Goal: Check status: Check status

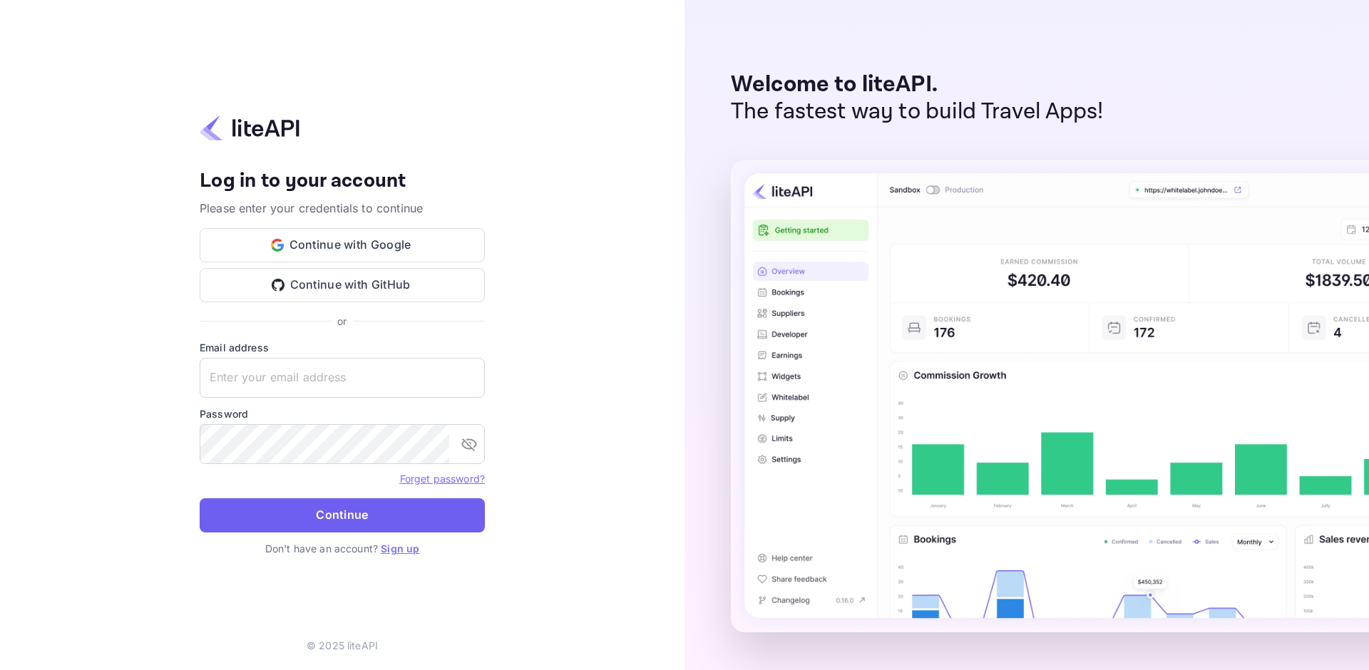
type input "[EMAIL_ADDRESS][DOMAIN_NAME]"
click at [396, 511] on button "Continue" at bounding box center [342, 515] width 285 height 34
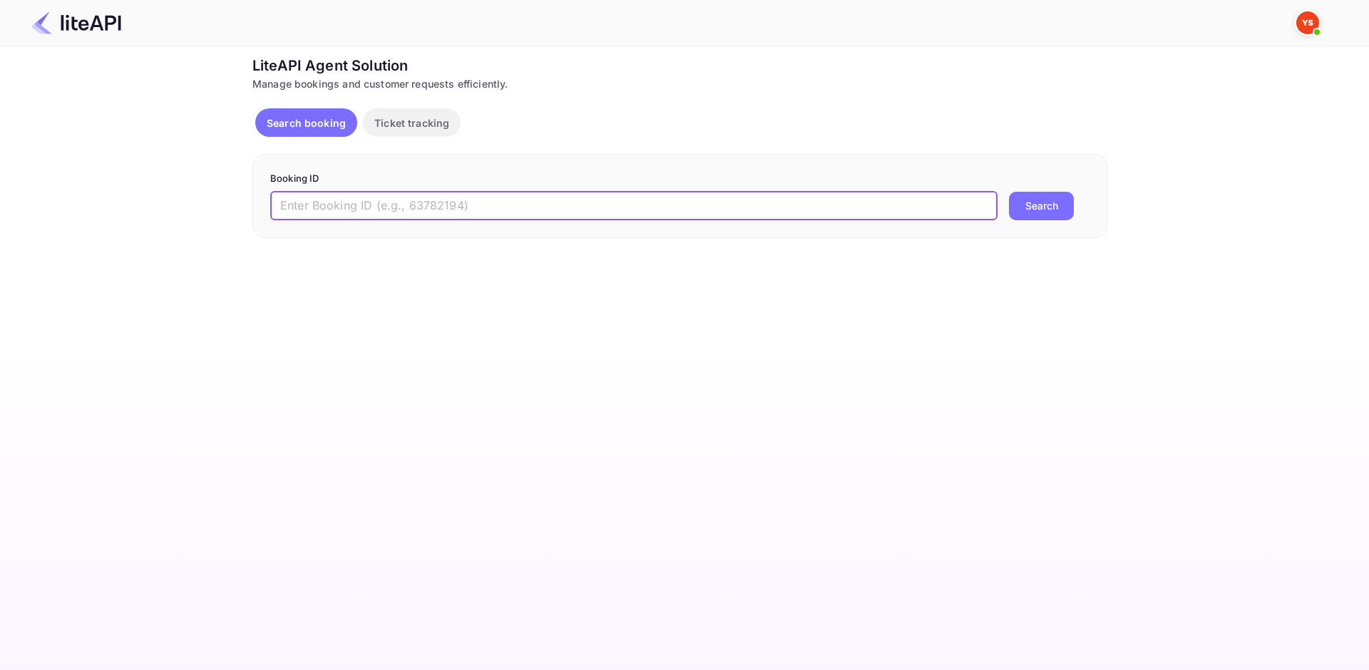
click at [356, 200] on input "text" at bounding box center [633, 206] width 727 height 29
paste input "8440164"
click at [287, 207] on input "8440164" at bounding box center [633, 206] width 727 height 29
type input "8440164"
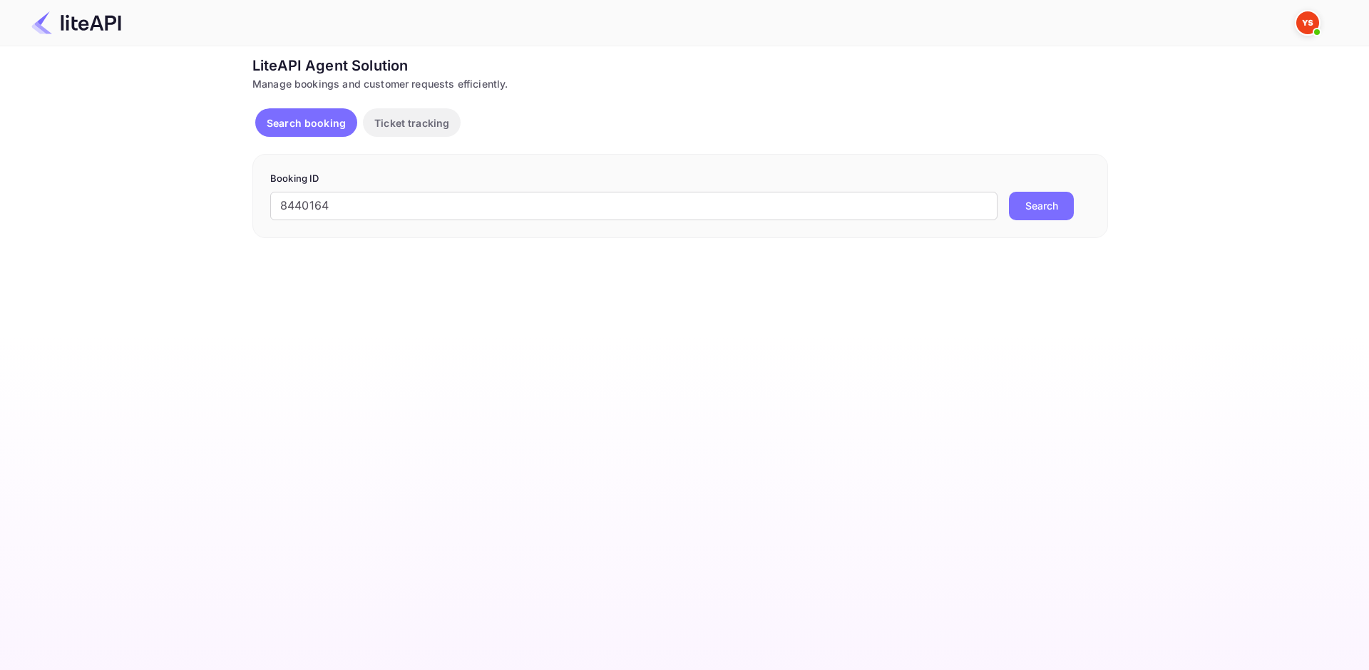
click at [1015, 200] on button "Search" at bounding box center [1041, 206] width 65 height 29
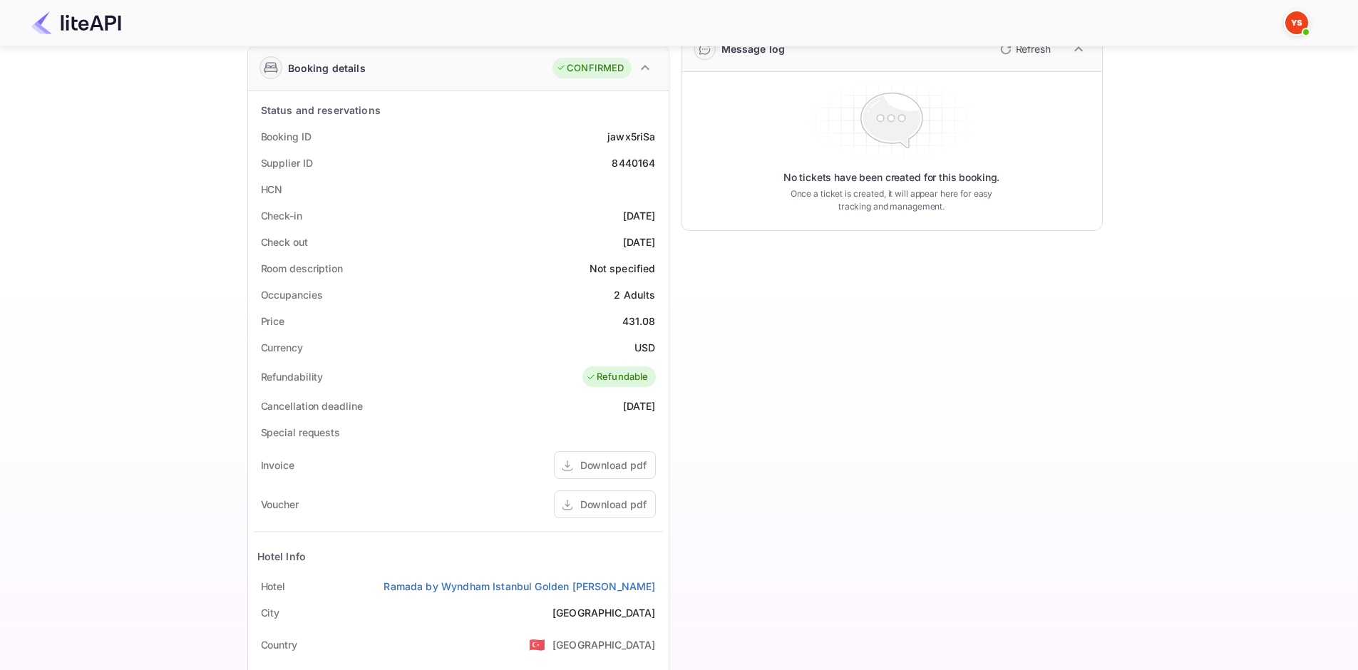
scroll to position [285, 0]
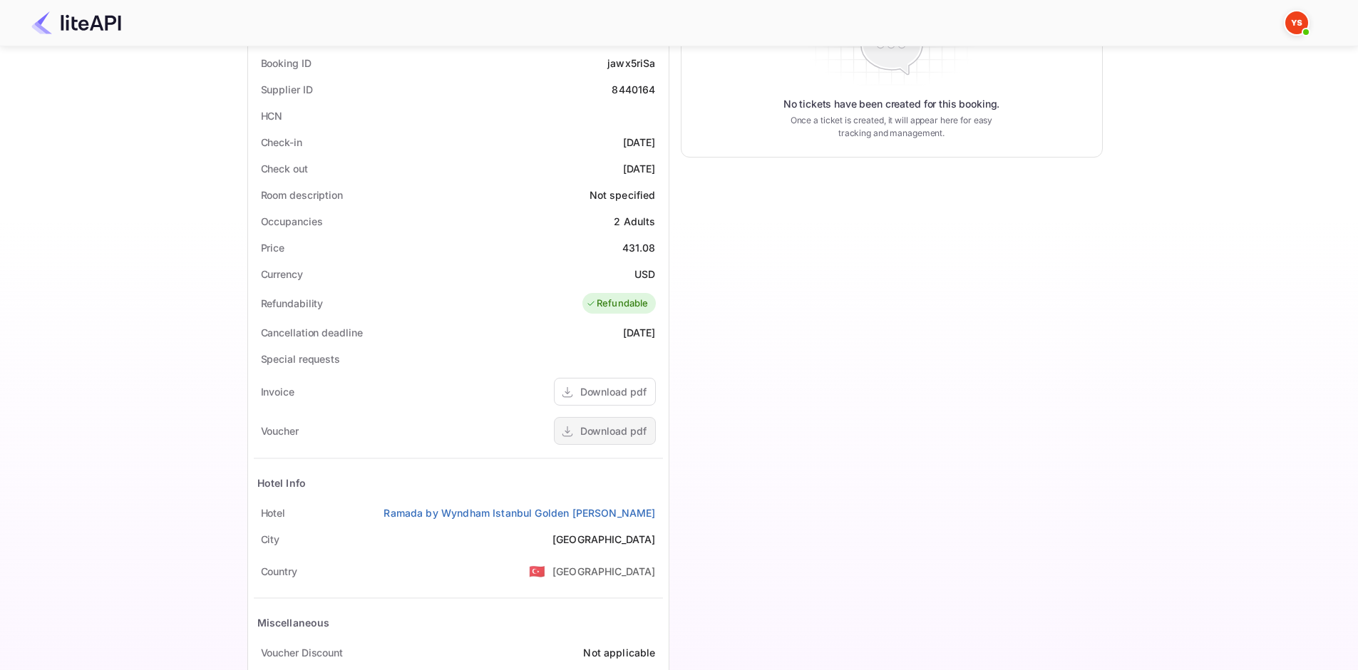
click at [616, 440] on div "Download pdf" at bounding box center [605, 431] width 102 height 28
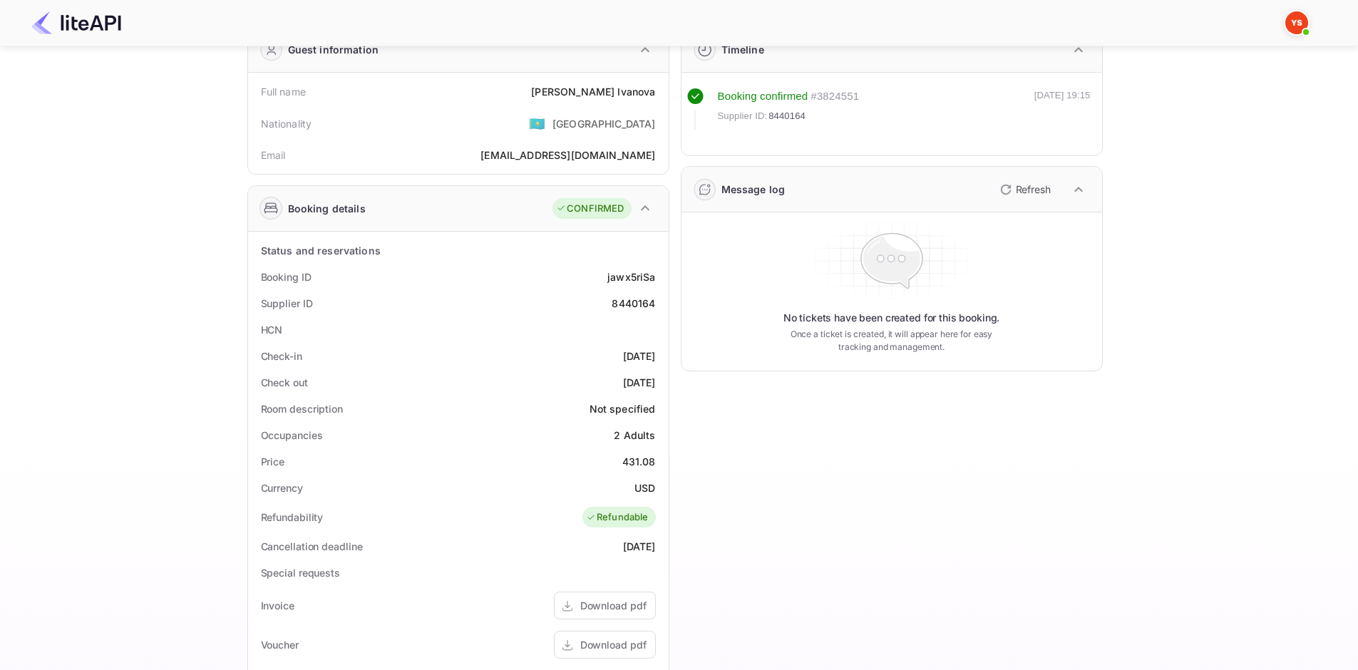
scroll to position [0, 0]
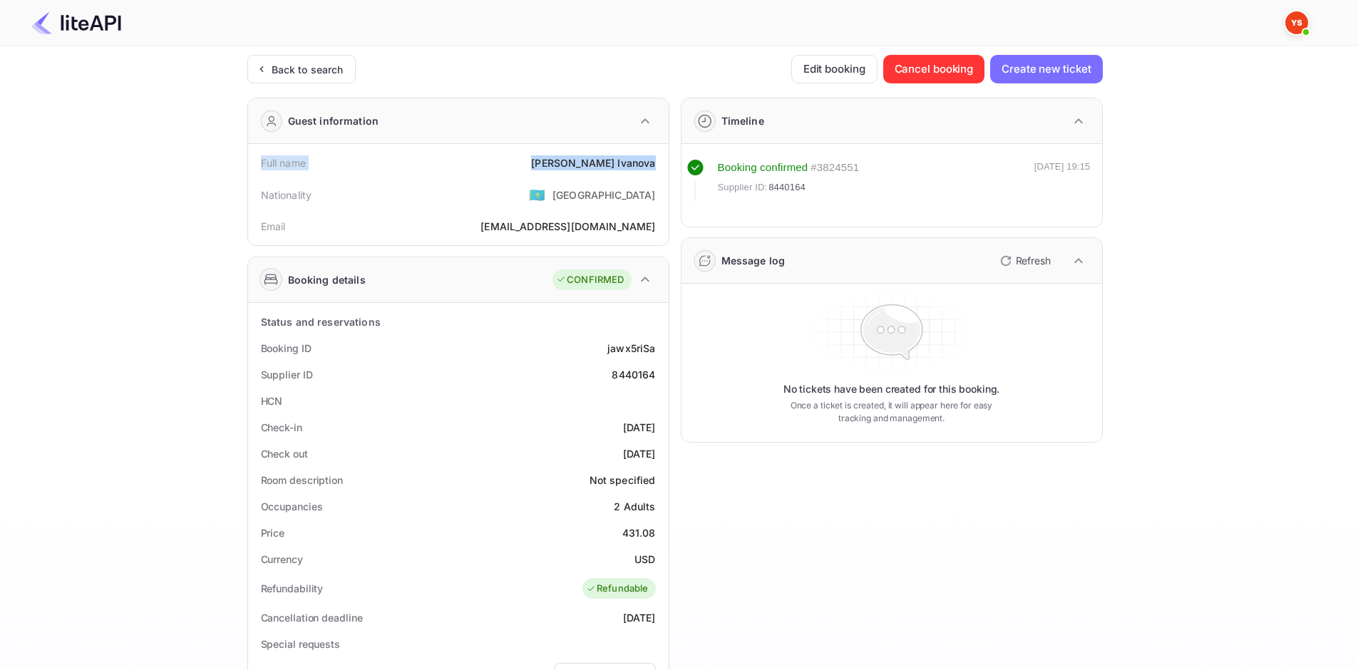
drag, startPoint x: 259, startPoint y: 161, endPoint x: 660, endPoint y: 161, distance: 401.4
click at [660, 161] on div "Full name [PERSON_NAME]" at bounding box center [458, 163] width 409 height 26
copy div "Full name Natalia Ivanova"
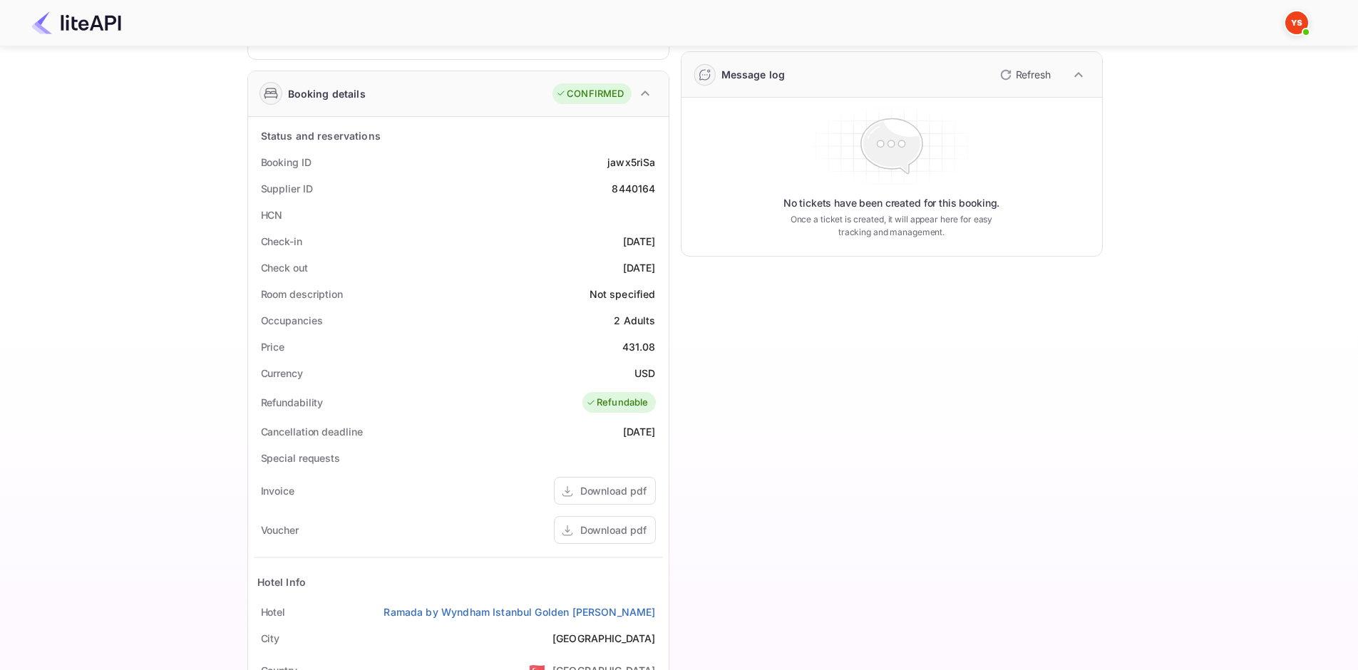
scroll to position [214, 0]
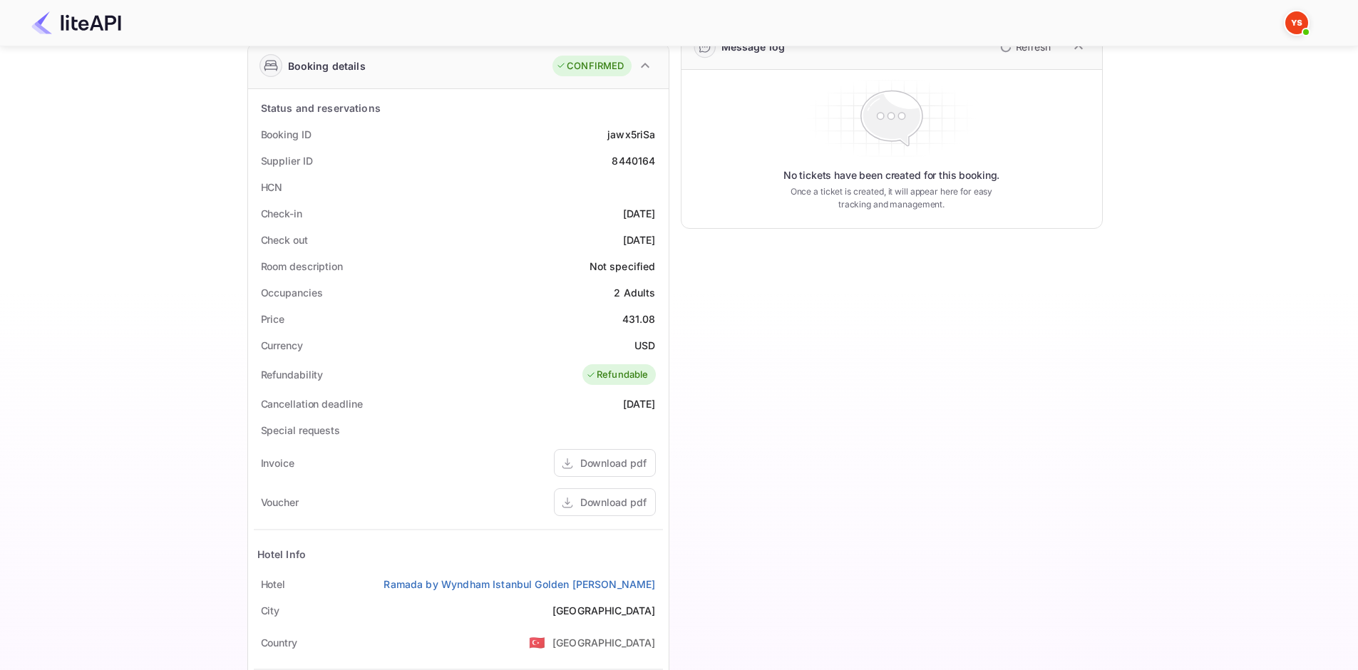
drag, startPoint x: 258, startPoint y: 131, endPoint x: 662, endPoint y: 245, distance: 419.4
click at [662, 245] on div "Status and reservations Booking ID jawx5riSa Supplier ID 8440164 HCN Check-in 2…" at bounding box center [458, 442] width 409 height 695
copy div "Booking ID jawx5riSa Supplier ID 8440164 HCN Check-in 2025-08-14 Check out 2025…"
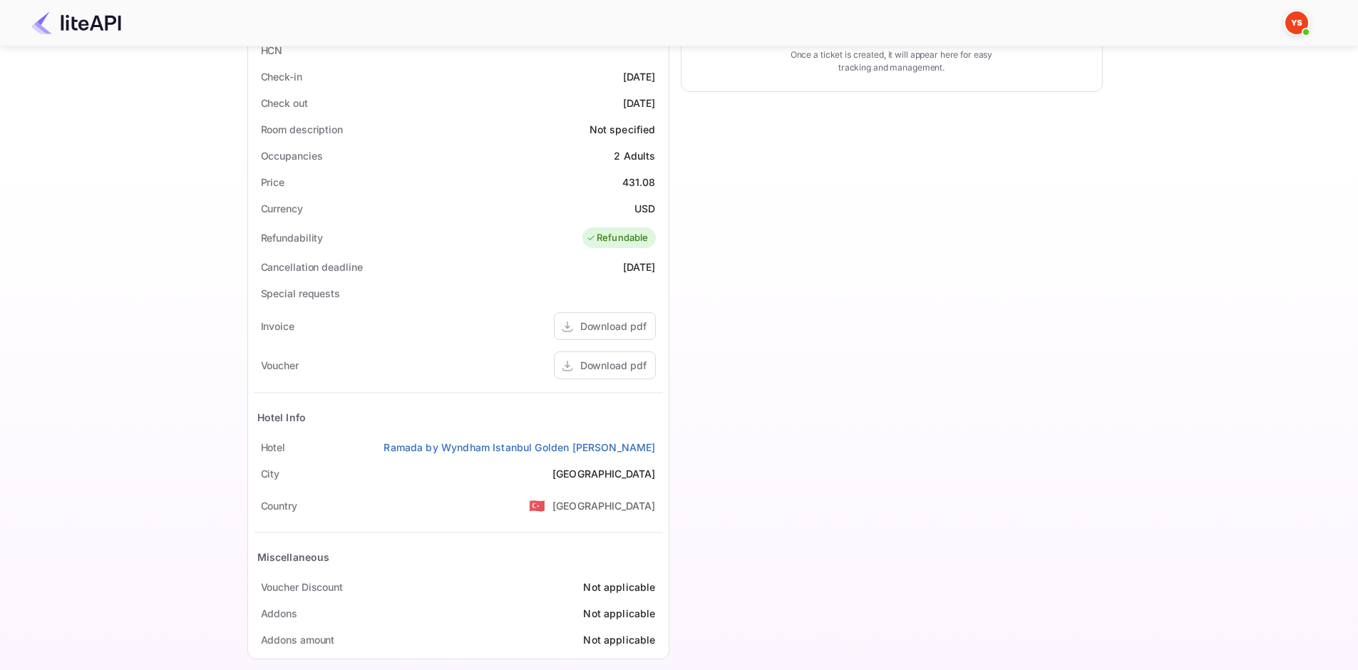
scroll to position [356, 0]
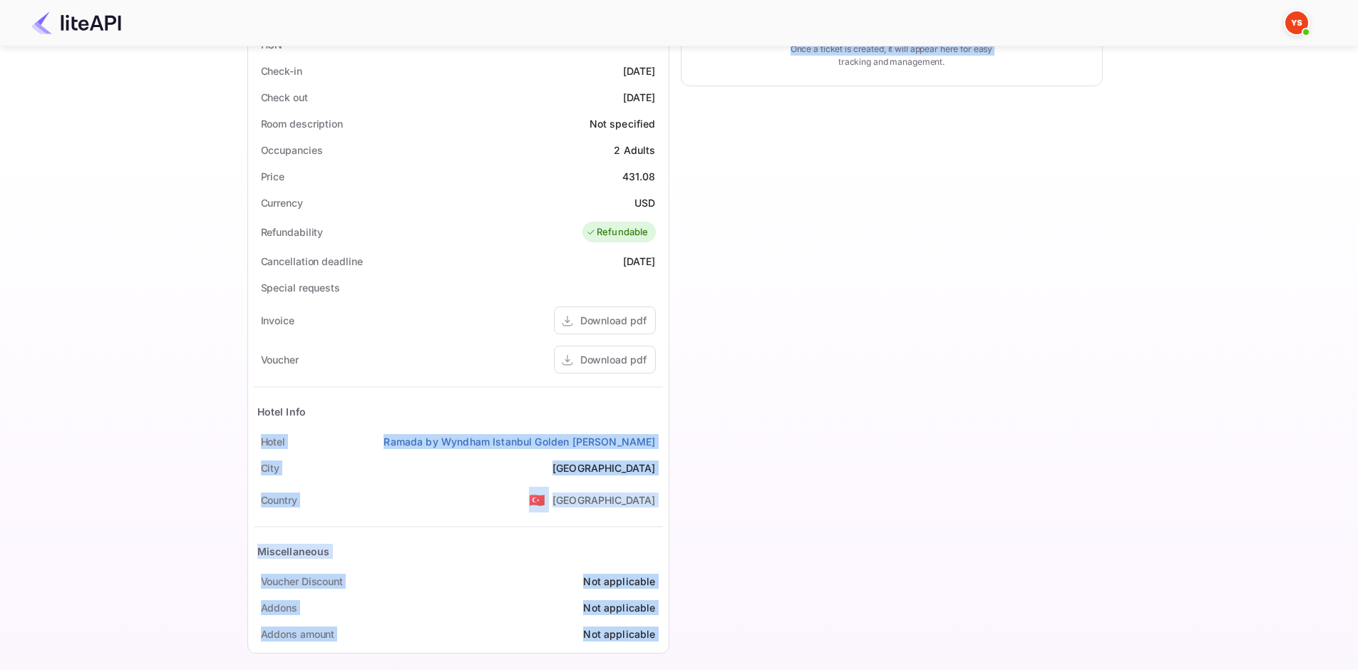
drag, startPoint x: 258, startPoint y: 438, endPoint x: 673, endPoint y: 433, distance: 415.0
click at [673, 433] on div "Guest information Full name Natalia Ivanova Nationality 🇰🇿 Kazakhstan Email nat…" at bounding box center [669, 197] width 867 height 934
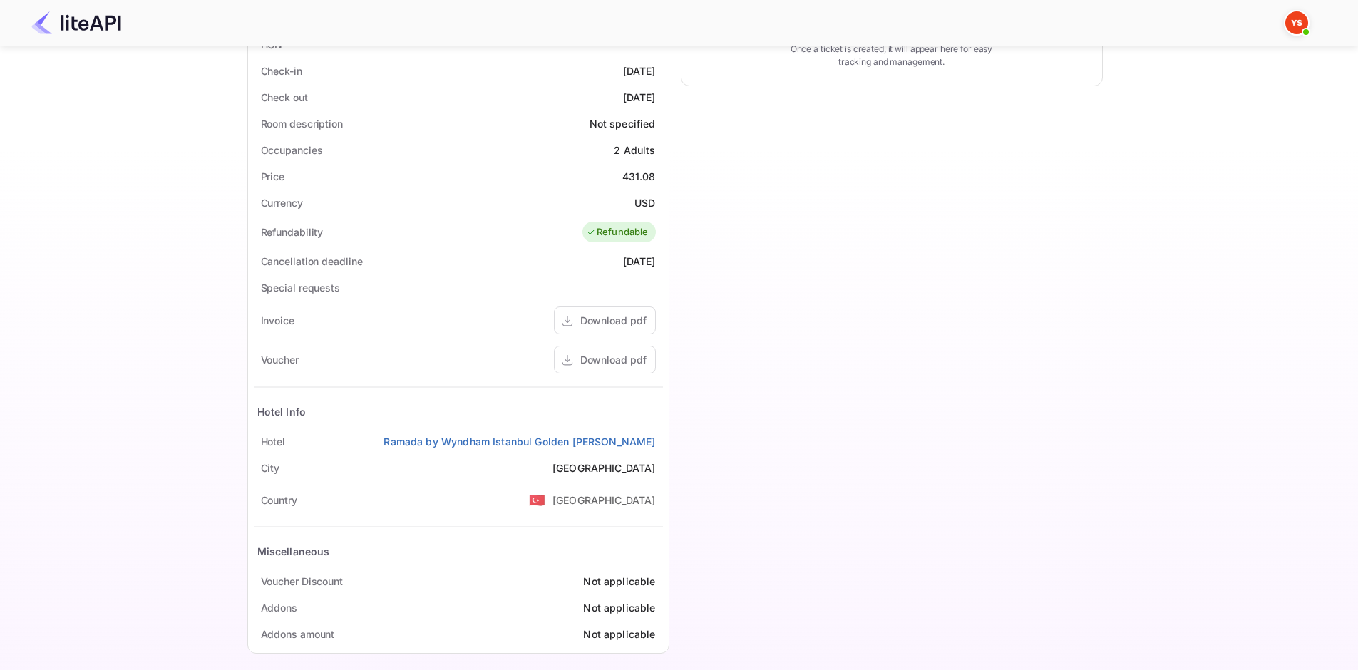
click at [659, 406] on div "Hotel Info" at bounding box center [458, 412] width 409 height 34
drag, startPoint x: 661, startPoint y: 436, endPoint x: 237, endPoint y: 443, distance: 424.3
click at [237, 443] on div "Ticket Affiliate URL https://www.nuitee.com/ Business partner name Nuitee Trave…" at bounding box center [674, 180] width 1315 height 965
copy div "Hotel Ramada by Wyndham Istanbul Golden Horn"
